Goal: Task Accomplishment & Management: Use online tool/utility

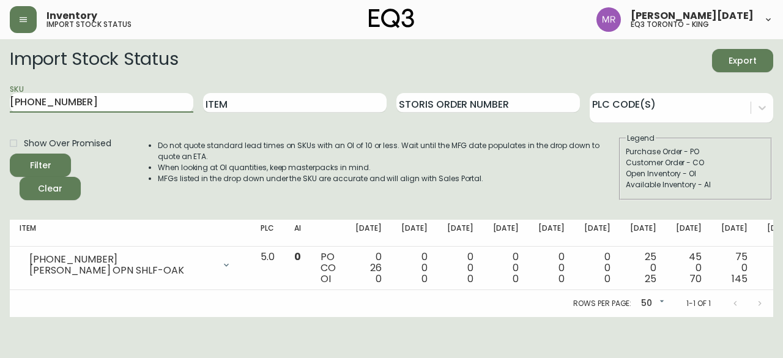
click at [0, 106] on main "Import Stock Status Export SKU [PHONE_NUMBER] Item Storis Order Number PLC Code…" at bounding box center [391, 178] width 783 height 278
click at [10, 154] on button "Filter" at bounding box center [40, 165] width 61 height 23
drag, startPoint x: 105, startPoint y: 108, endPoint x: 0, endPoint y: 100, distance: 105.5
click at [0, 100] on main "Import Stock Status Export SKU [PHONE_NUMBER] Item Storis Order Number PLC Code…" at bounding box center [391, 178] width 783 height 278
paste input "15"
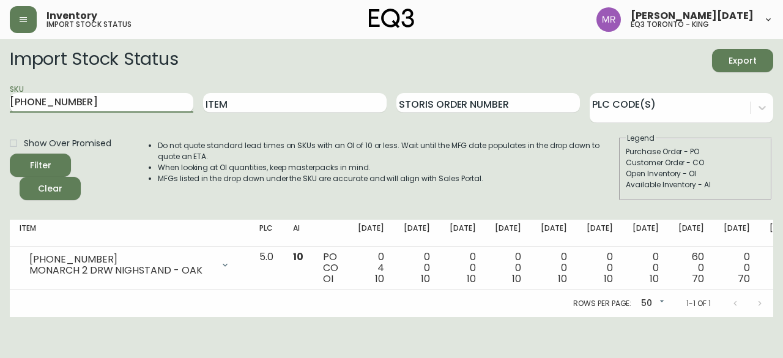
click at [10, 154] on button "Filter" at bounding box center [40, 165] width 61 height 23
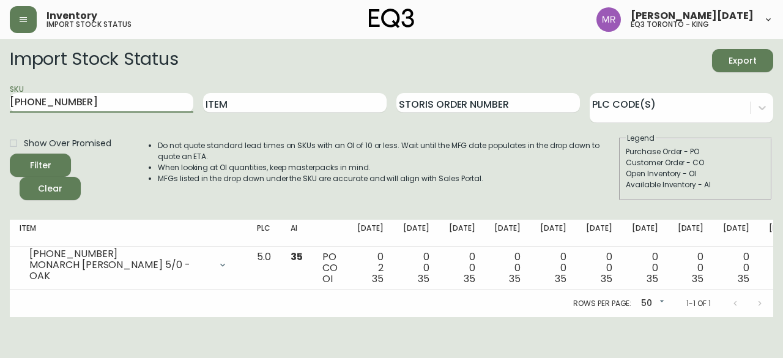
drag, startPoint x: 146, startPoint y: 106, endPoint x: 0, endPoint y: 89, distance: 146.6
click at [0, 89] on main "Import Stock Status Export SKU [PHONE_NUMBER] Item Storis Order Number PLC Code…" at bounding box center [391, 178] width 783 height 278
paste input "0"
click at [10, 154] on button "Filter" at bounding box center [40, 165] width 61 height 23
drag, startPoint x: 120, startPoint y: 105, endPoint x: 0, endPoint y: 92, distance: 121.1
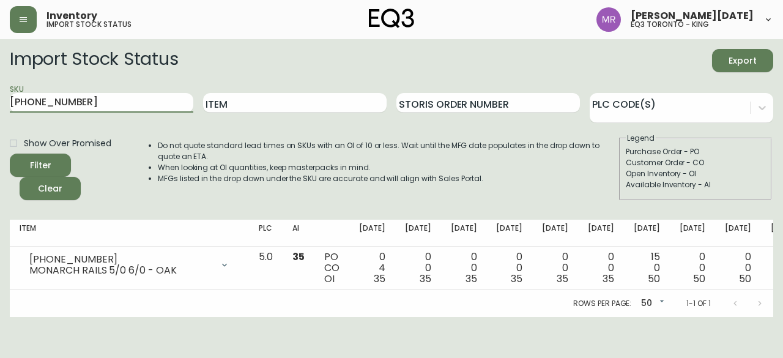
click at [0, 93] on main "Import Stock Status Export SKU [PHONE_NUMBER] Item Storis Order Number PLC Code…" at bounding box center [391, 178] width 783 height 278
paste input "2"
click at [10, 154] on button "Filter" at bounding box center [40, 165] width 61 height 23
drag, startPoint x: 413, startPoint y: 326, endPoint x: 561, endPoint y: 320, distance: 147.5
click at [561, 317] on html "Inventory import stock status [PERSON_NAME][DATE] eq3 [GEOGRAPHIC_DATA] - king …" at bounding box center [391, 158] width 783 height 317
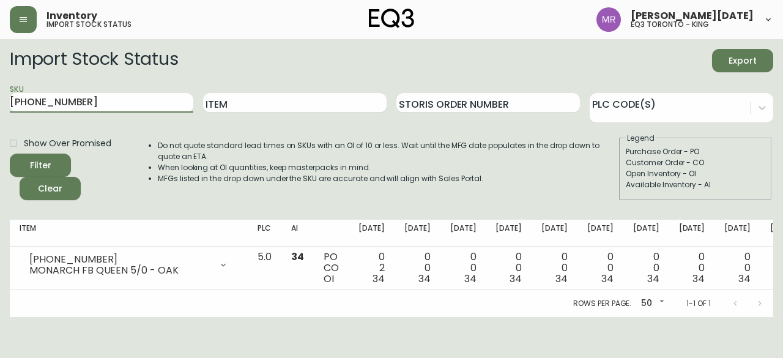
drag, startPoint x: 131, startPoint y: 94, endPoint x: 0, endPoint y: 92, distance: 130.9
click at [0, 94] on main "Import Stock Status Export SKU [PHONE_NUMBER] Item Storis Order Number PLC Code…" at bounding box center [391, 178] width 783 height 278
paste input "[PHONE_NUMBER]"
click at [10, 154] on button "Filter" at bounding box center [40, 165] width 61 height 23
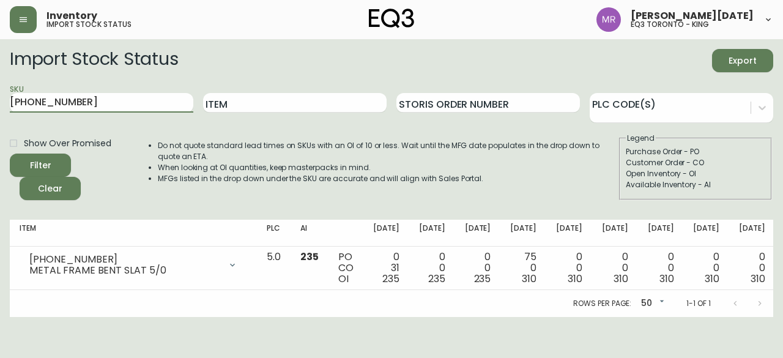
drag, startPoint x: 48, startPoint y: 91, endPoint x: 0, endPoint y: 88, distance: 47.8
click at [0, 88] on main "Import Stock Status Export SKU [PHONE_NUMBER] Item Storis Order Number PLC Code…" at bounding box center [391, 178] width 783 height 278
paste input "[PHONE_NUMBER]"
click at [10, 154] on button "Filter" at bounding box center [40, 165] width 61 height 23
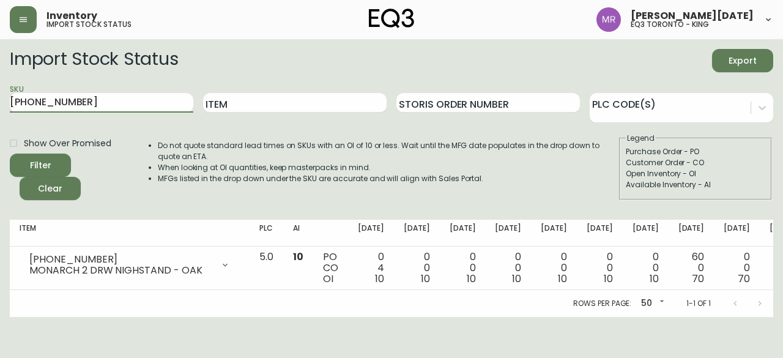
scroll to position [0, 53]
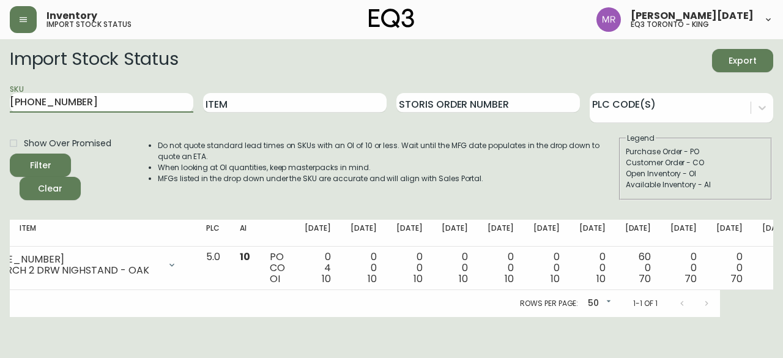
drag, startPoint x: 62, startPoint y: 98, endPoint x: 83, endPoint y: 98, distance: 20.8
click at [0, 95] on main "Import Stock Status Export SKU [PHONE_NUMBER] Item Storis Order Number PLC Code…" at bounding box center [391, 178] width 783 height 278
paste input "15"
type input "[PHONE_NUMBER]"
click at [10, 154] on button "Filter" at bounding box center [40, 165] width 61 height 23
